Goal: Information Seeking & Learning: Find specific page/section

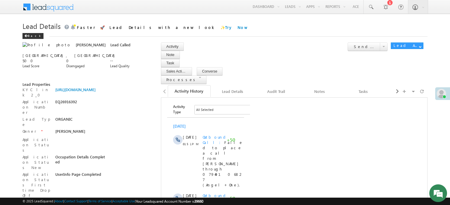
scroll to position [30, 0]
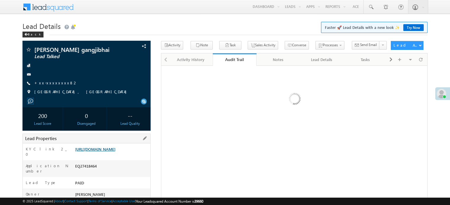
drag, startPoint x: 0, startPoint y: 0, endPoint x: 104, endPoint y: 155, distance: 186.6
click at [104, 152] on link "https://angelbroking1-pk3em7sa.customui-test.leadsquared.com?leadId=dfaba4cc-34…" at bounding box center [95, 149] width 40 height 5
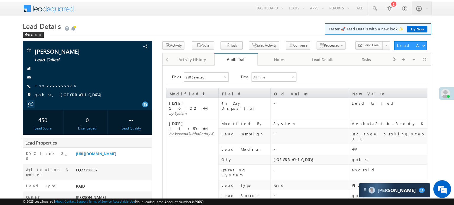
scroll to position [2770, 0]
click at [198, 60] on div "Activity History" at bounding box center [192, 59] width 33 height 7
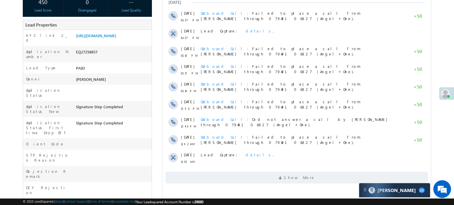
scroll to position [0, 0]
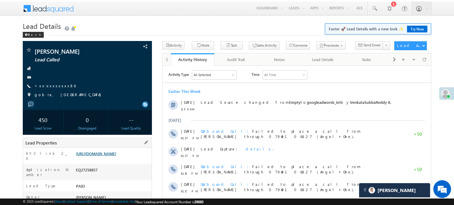
click at [111, 154] on link "https://angelbroking1-pk3em7sa.customui-test.leadsquared.com?leadId=389a7d42-09…" at bounding box center [96, 153] width 40 height 5
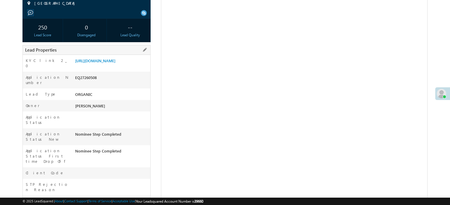
scroll to position [89, 0]
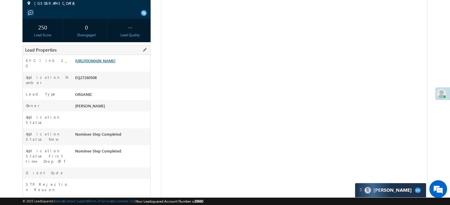
click at [111, 63] on link "https://angelbroking1-pk3em7sa.customui-test.leadsquared.com?leadId=1179f881-17…" at bounding box center [95, 60] width 40 height 5
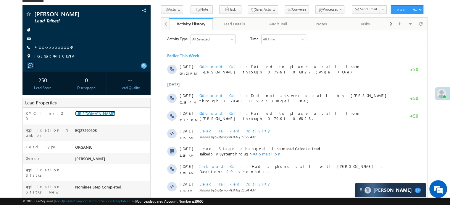
scroll to position [0, 0]
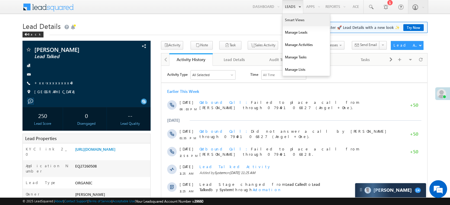
click at [288, 19] on link "Smart Views" at bounding box center [305, 20] width 47 height 12
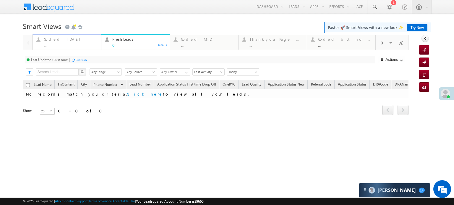
click at [68, 42] on div "Coded [DATE] ..." at bounding box center [71, 42] width 54 height 12
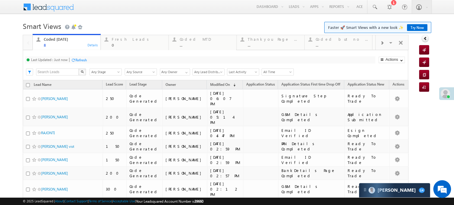
click at [84, 60] on div "Refresh" at bounding box center [81, 60] width 12 height 4
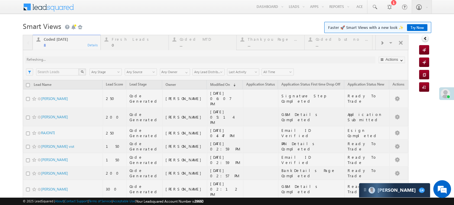
click at [84, 60] on div at bounding box center [216, 142] width 386 height 215
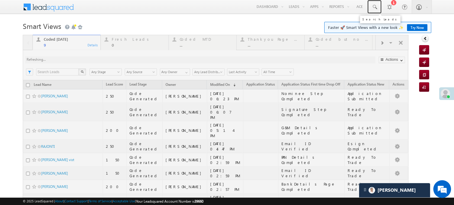
drag, startPoint x: 368, startPoint y: 5, endPoint x: 381, endPoint y: 26, distance: 24.1
click at [372, 5] on span at bounding box center [375, 7] width 6 height 6
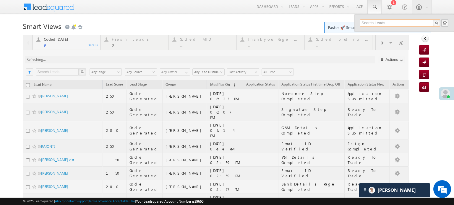
paste input "95084 21099"
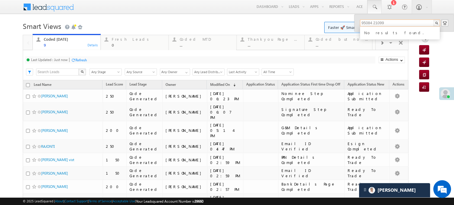
click at [370, 25] on input "95084 21099" at bounding box center [400, 23] width 80 height 7
type input "9508421099"
click at [404, 35] on div "+xx-xxxxxxxx99" at bounding box center [402, 38] width 79 height 7
